Goal: Communication & Community: Ask a question

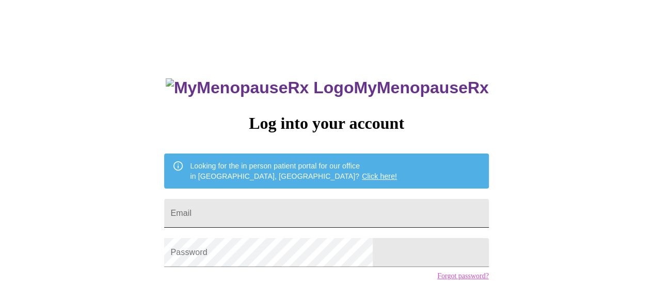
click at [265, 215] on input "Email" at bounding box center [326, 213] width 324 height 29
type input "[EMAIL_ADDRESS][DOMAIN_NAME]"
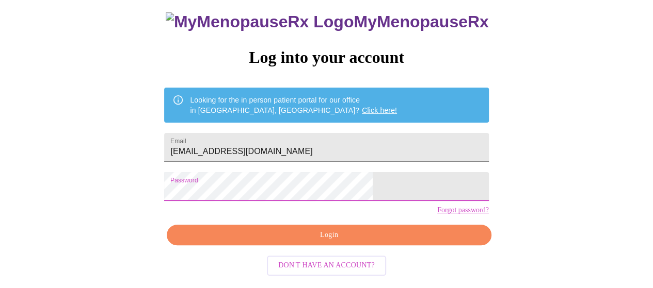
click at [314, 242] on span "Login" at bounding box center [329, 235] width 300 height 13
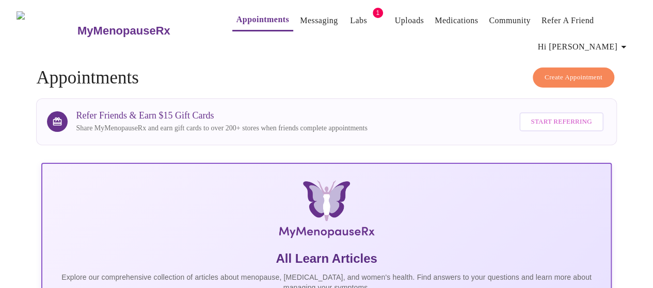
click at [300, 15] on link "Messaging" at bounding box center [319, 20] width 38 height 14
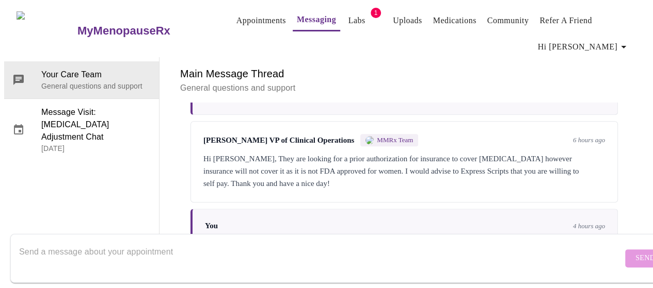
scroll to position [2525, 0]
click at [186, 242] on textarea "Send a message about your appointment" at bounding box center [320, 258] width 603 height 33
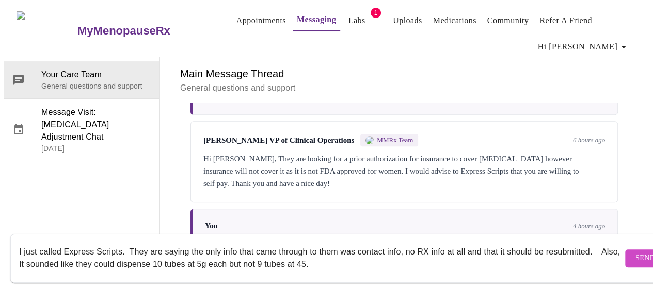
drag, startPoint x: 21, startPoint y: 255, endPoint x: 356, endPoint y: 253, distance: 334.9
click at [356, 253] on textarea "I just called Express Scripts. They are saying the only info that came through …" at bounding box center [320, 258] width 603 height 33
click at [20, 256] on textarea "I just called Express Scripts. They are saying the only info that came through …" at bounding box center [320, 258] width 603 height 33
drag, startPoint x: 20, startPoint y: 256, endPoint x: 475, endPoint y: 252, distance: 455.2
click at [475, 252] on textarea "I just called Express Scripts. They are saying the only info that came through …" at bounding box center [320, 258] width 603 height 33
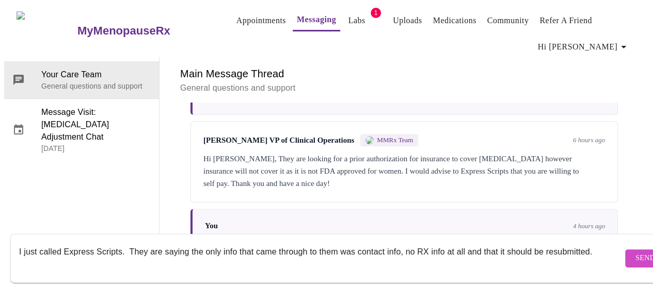
drag, startPoint x: 531, startPoint y: 240, endPoint x: 507, endPoint y: 240, distance: 23.7
click at [507, 242] on textarea "I just called Express Scripts. They are saying the only info that came through …" at bounding box center [320, 258] width 603 height 33
click at [96, 253] on textarea "I just called Express Scripts. They are saying the only info that came through …" at bounding box center [320, 258] width 603 height 33
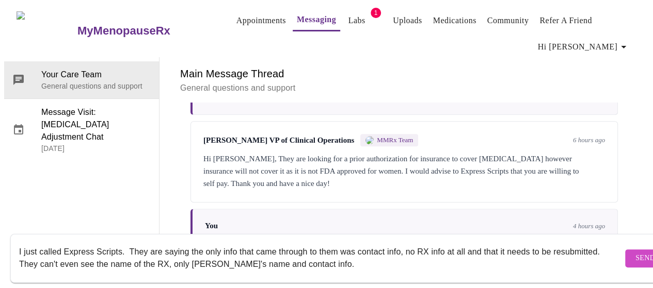
drag, startPoint x: 96, startPoint y: 254, endPoint x: 132, endPoint y: 254, distance: 36.1
click at [132, 254] on textarea "I just called Express Scripts. They are saying the only info that came through …" at bounding box center [320, 258] width 603 height 33
click at [165, 256] on textarea "I just called Express Scripts. They are saying the only info that came through …" at bounding box center [320, 258] width 603 height 33
drag, startPoint x: 75, startPoint y: 257, endPoint x: 407, endPoint y: 254, distance: 331.9
click at [407, 254] on textarea "I just called Express Scripts. They are saying the only info that came through …" at bounding box center [320, 258] width 603 height 33
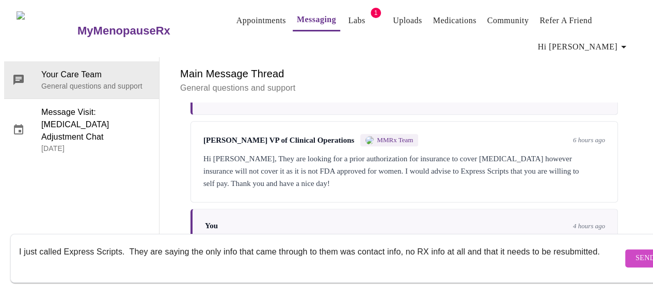
click at [127, 242] on textarea "I just called Express Scripts. They are saying the only info that came through …" at bounding box center [320, 258] width 603 height 33
paste textarea "They can't see the name, quantity etc. of the RX, only [PERSON_NAME]'s name and…"
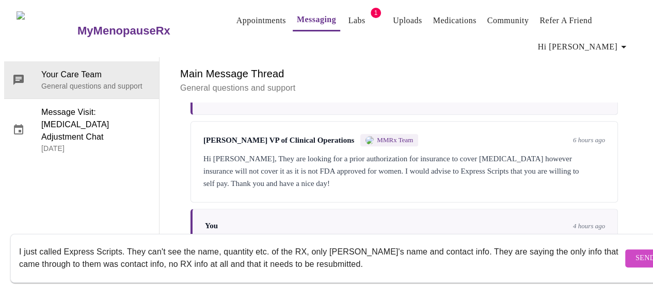
drag, startPoint x: 262, startPoint y: 254, endPoint x: 507, endPoint y: 237, distance: 245.8
click at [507, 242] on textarea "I just called Express Scripts. They can't see the name, quantity etc. of the RX…" at bounding box center [320, 258] width 603 height 33
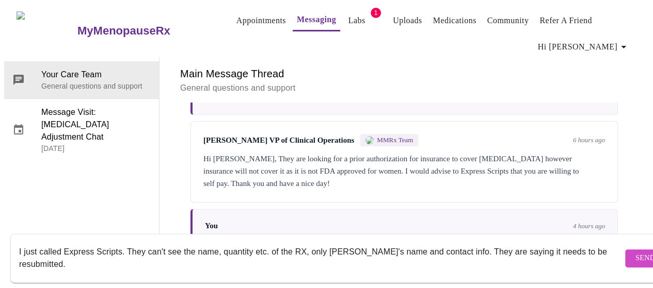
click at [79, 255] on textarea "I just called Express Scripts. They can't see the name, quantity etc. of the RX…" at bounding box center [320, 258] width 603 height 33
type textarea "I just called Express Scripts. They can't see the name, quantity etc. of the RX…"
click at [635, 252] on span "Send" at bounding box center [645, 258] width 20 height 13
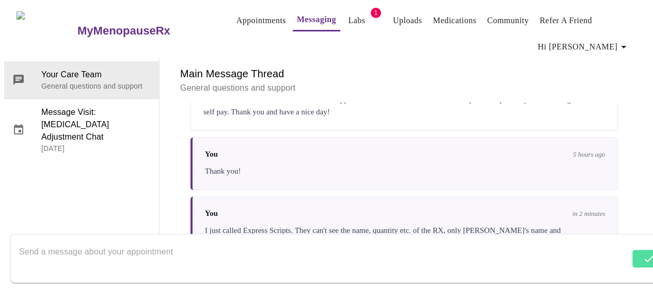
scroll to position [2599, 0]
